Goal: Check status: Check status

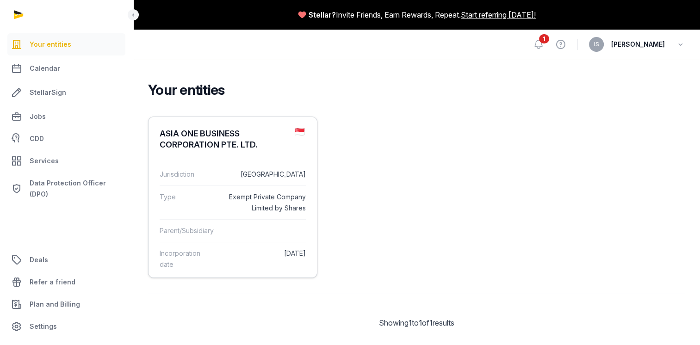
click at [247, 261] on dd "[DATE]" at bounding box center [263, 259] width 83 height 22
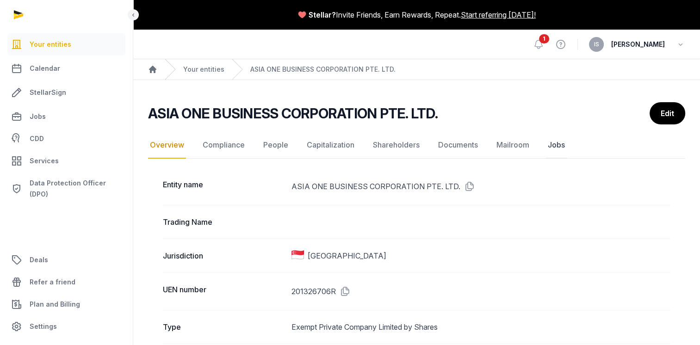
click at [554, 147] on link "Jobs" at bounding box center [556, 145] width 21 height 27
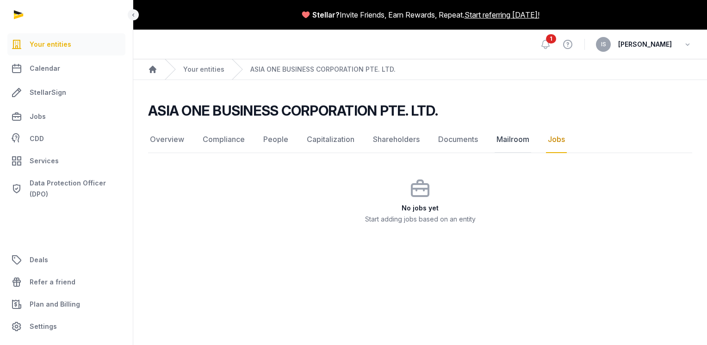
click at [505, 142] on link "Mailroom" at bounding box center [512, 139] width 37 height 27
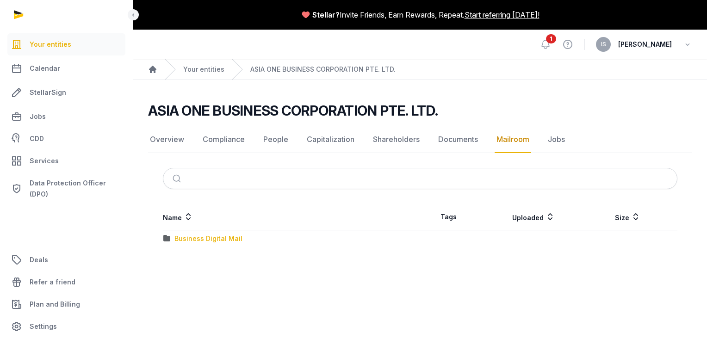
click at [181, 239] on div "Business Digital Mail" at bounding box center [208, 238] width 68 height 9
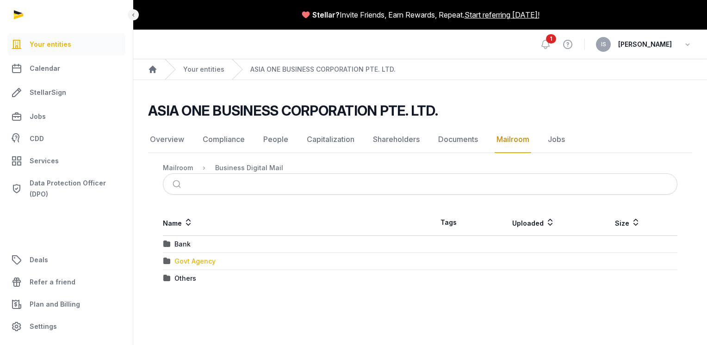
click at [212, 257] on div "Govt Agency" at bounding box center [194, 261] width 41 height 9
click at [259, 167] on div "Business Digital Mail" at bounding box center [249, 167] width 68 height 9
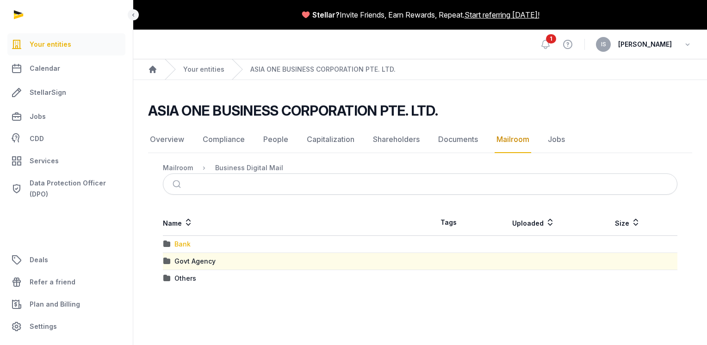
click at [179, 245] on div "Bank" at bounding box center [182, 244] width 16 height 9
